Goal: Task Accomplishment & Management: Use online tool/utility

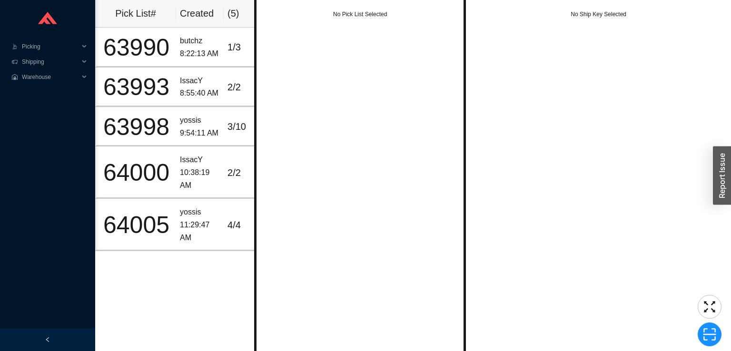
scroll to position [0, 15]
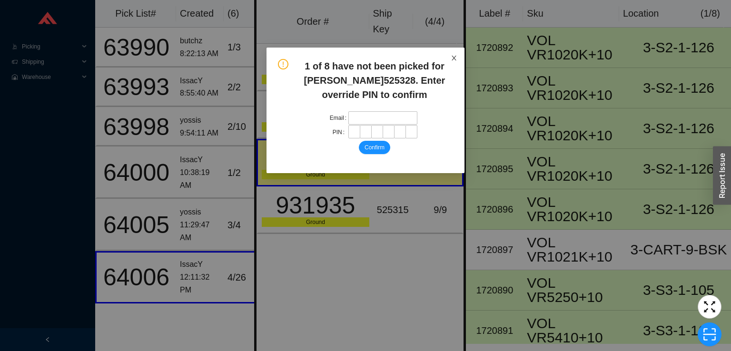
click at [454, 58] on icon "close" at bounding box center [454, 58] width 5 height 5
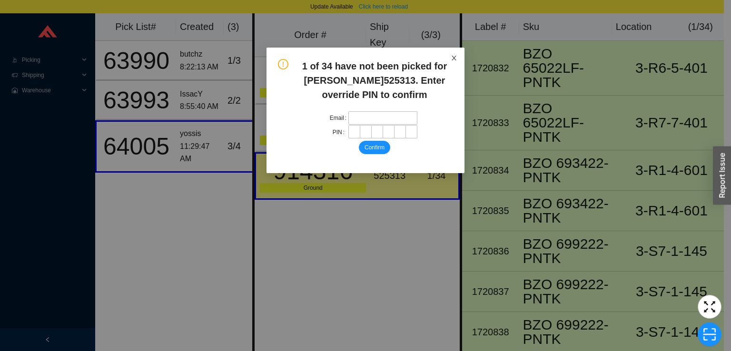
click at [454, 58] on icon "close" at bounding box center [454, 58] width 5 height 5
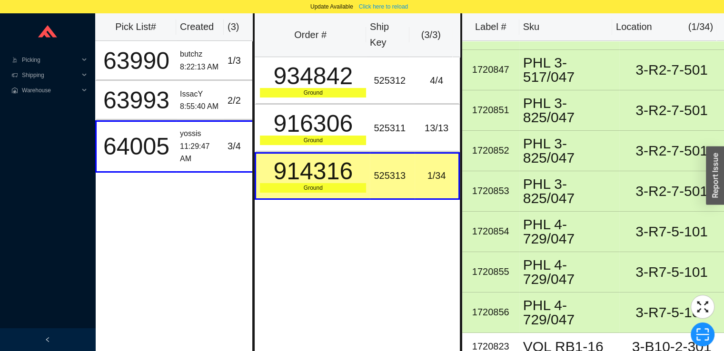
scroll to position [13, 0]
